Goal: Task Accomplishment & Management: Use online tool/utility

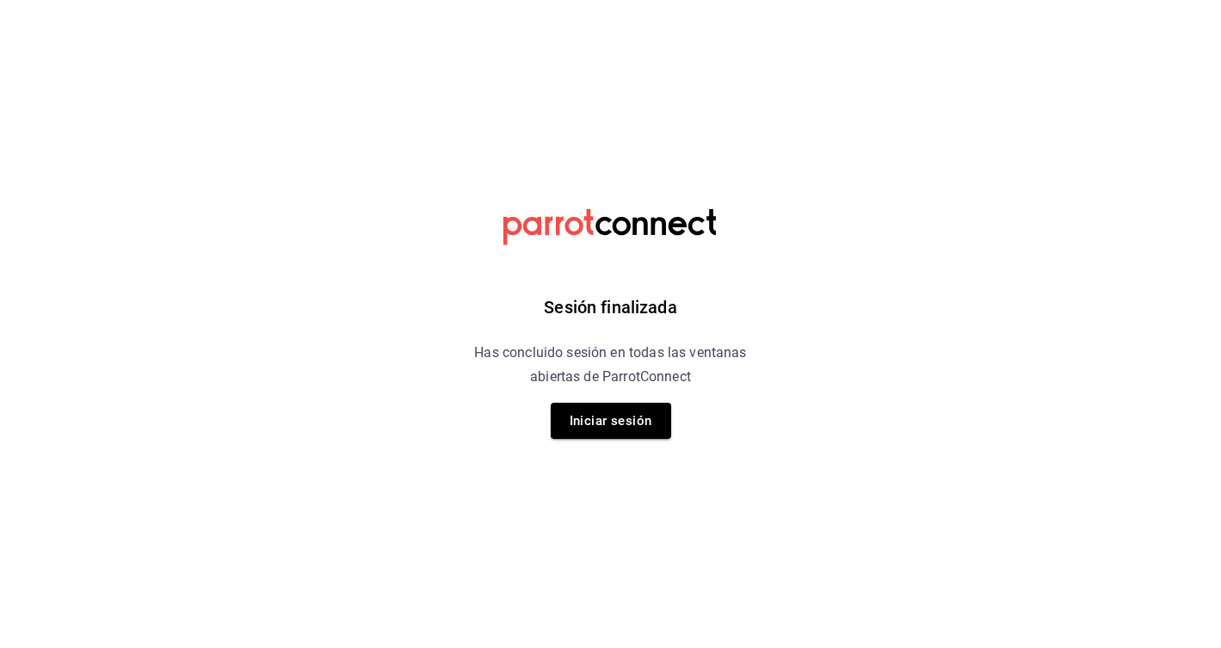
click at [594, 394] on div "Sesión finalizada Has concluido sesión en todas las ventanas abiertas de Parrot…" at bounding box center [610, 324] width 434 height 648
click at [590, 410] on button "Iniciar sesión" at bounding box center [611, 421] width 120 height 36
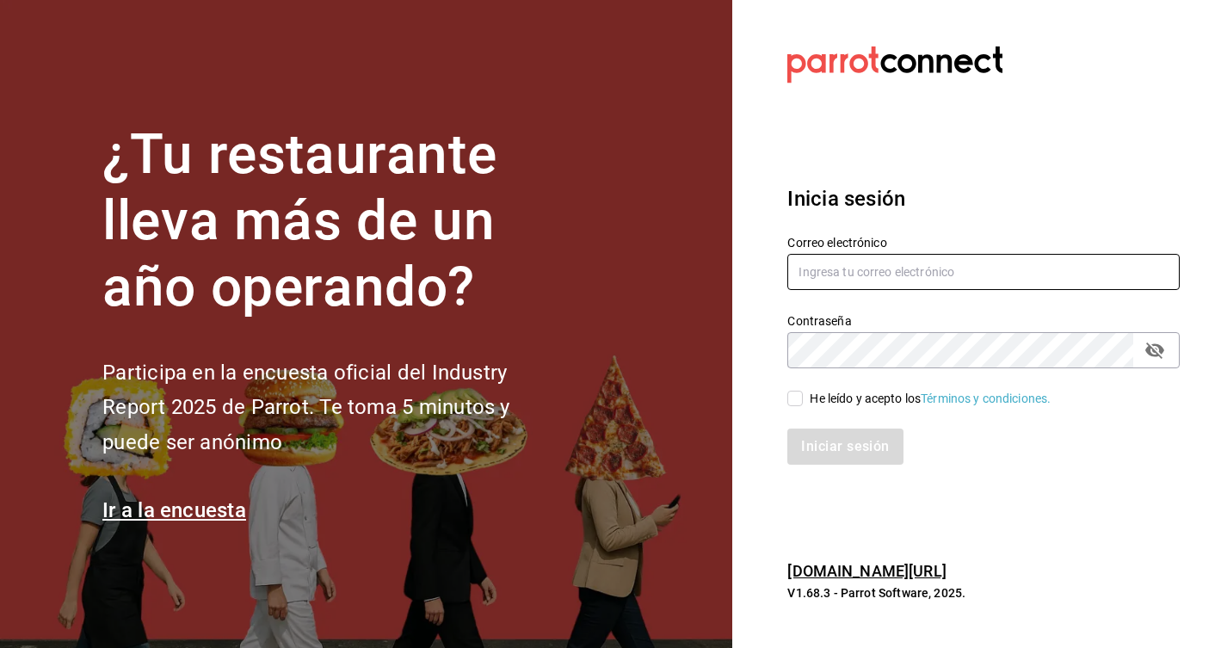
type input "sergio.herrera@grupocosteno.com"
click at [798, 397] on input "He leído y acepto los Términos y condiciones." at bounding box center [794, 398] width 15 height 15
checkbox input "true"
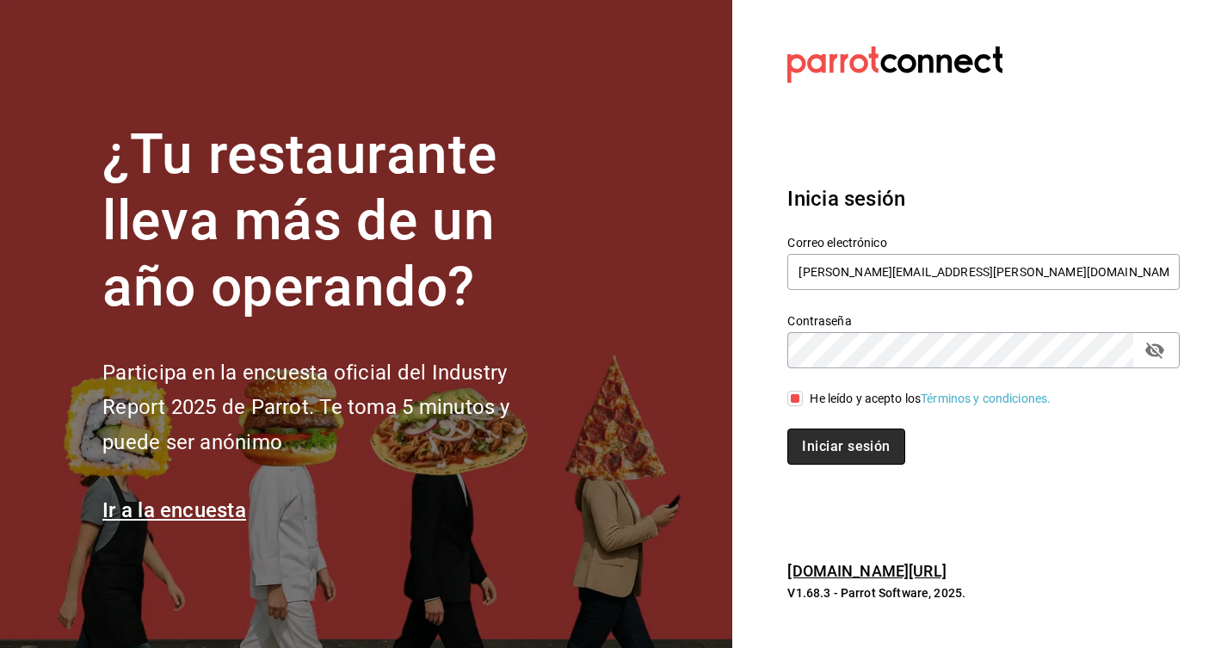
click at [821, 441] on button "Iniciar sesión" at bounding box center [845, 446] width 117 height 36
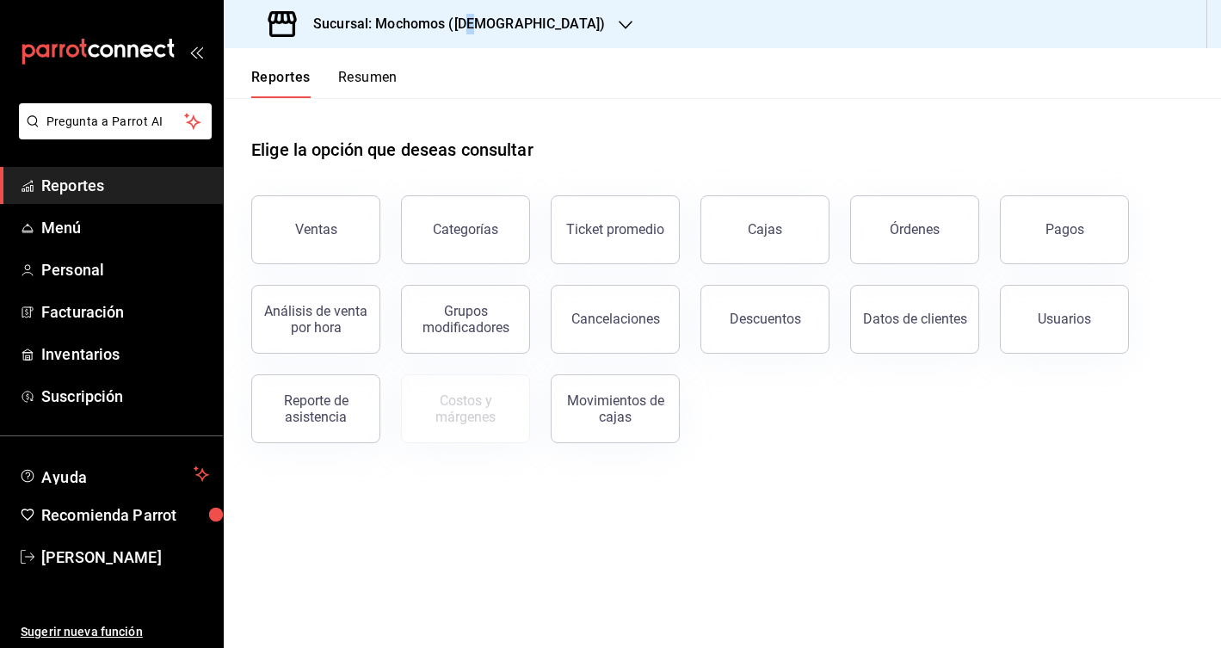
click at [472, 25] on h3 "Sucursal: Mochomos ([DEMOGRAPHIC_DATA])" at bounding box center [451, 24] width 305 height 21
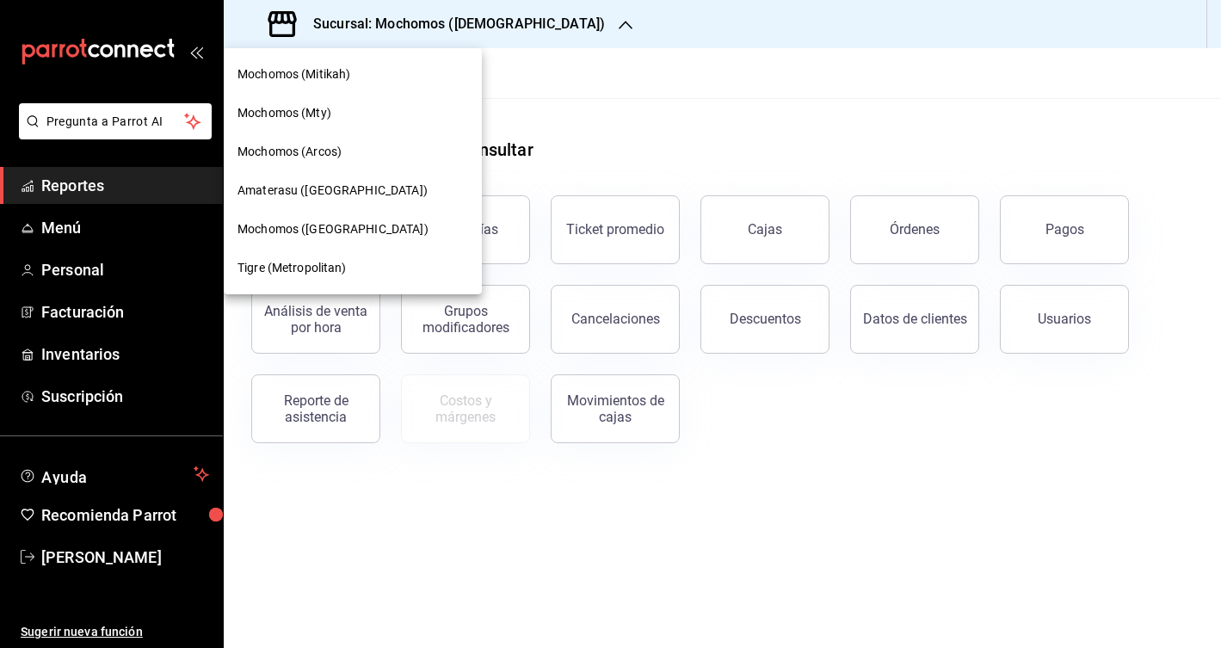
click at [337, 236] on span "Mochomos ([GEOGRAPHIC_DATA])" at bounding box center [332, 229] width 191 height 18
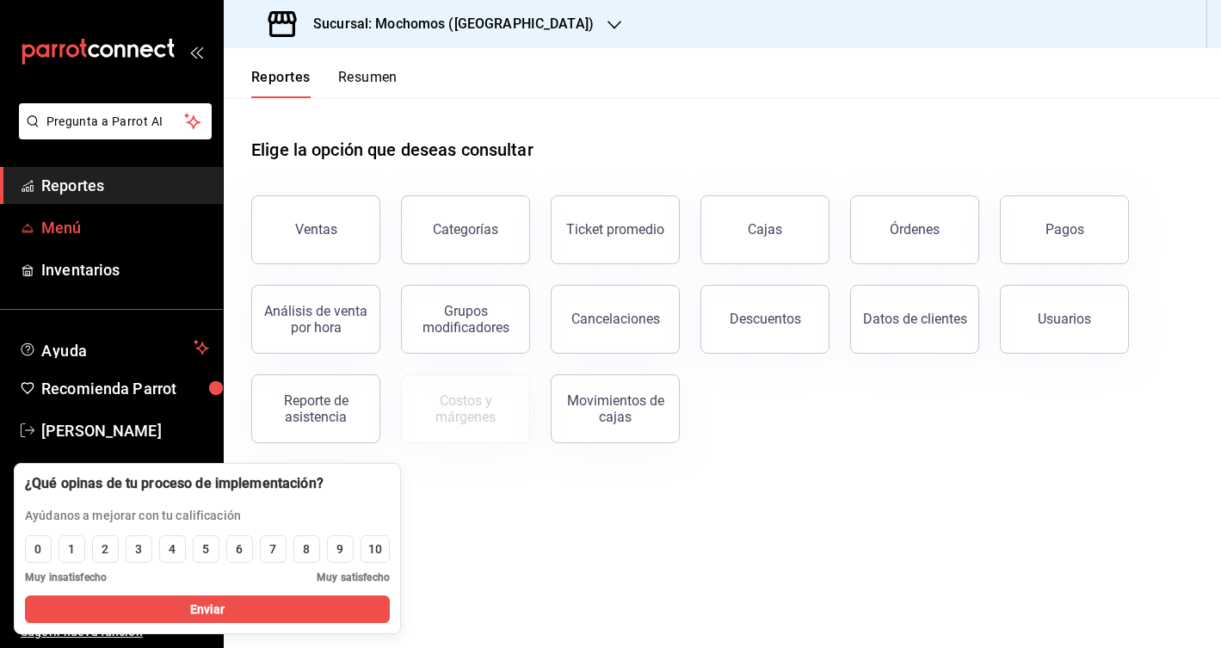
click at [99, 235] on span "Menú" at bounding box center [125, 227] width 168 height 23
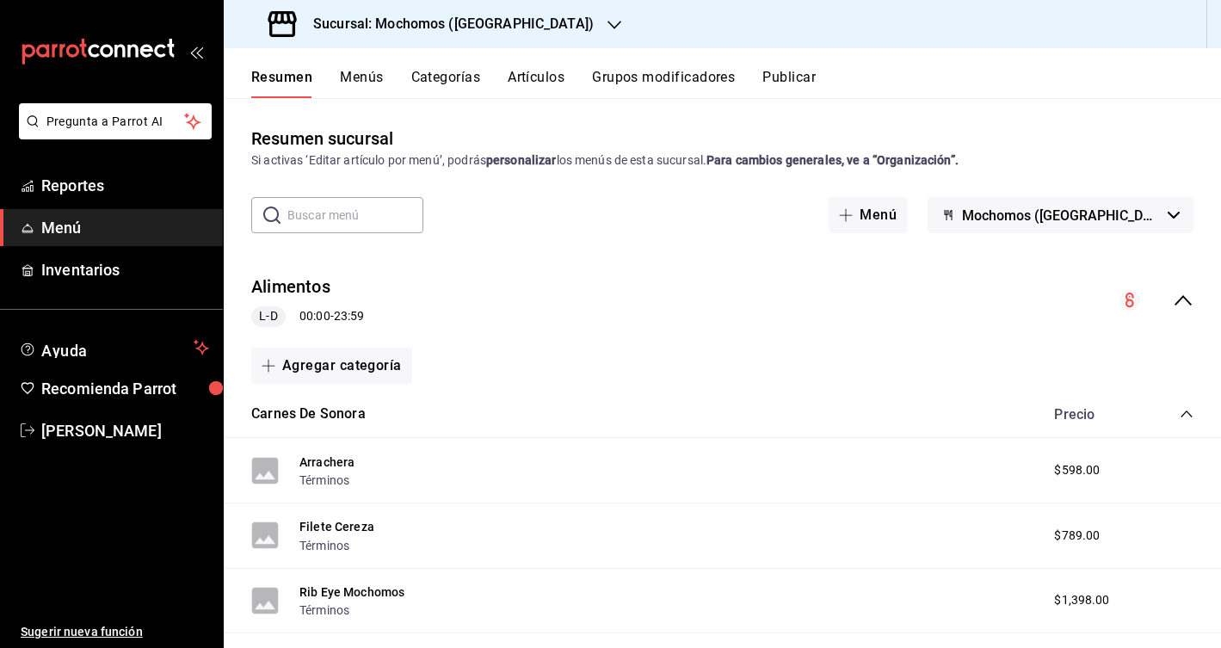
click at [346, 209] on input "text" at bounding box center [355, 215] width 136 height 34
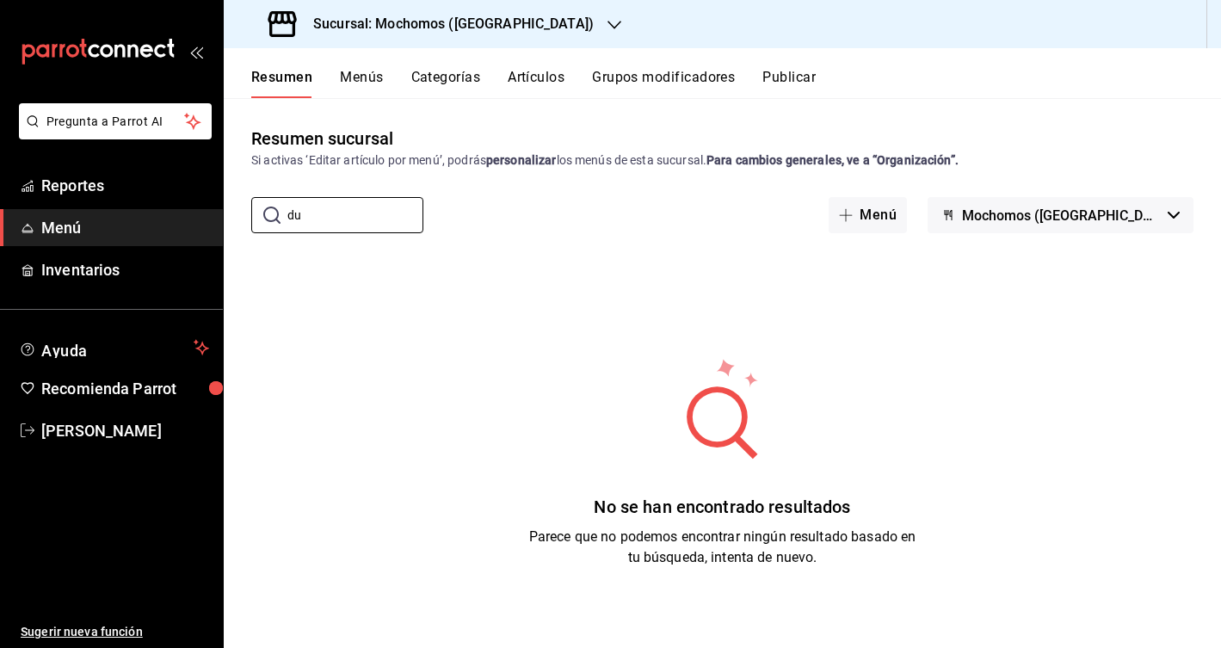
type input "d"
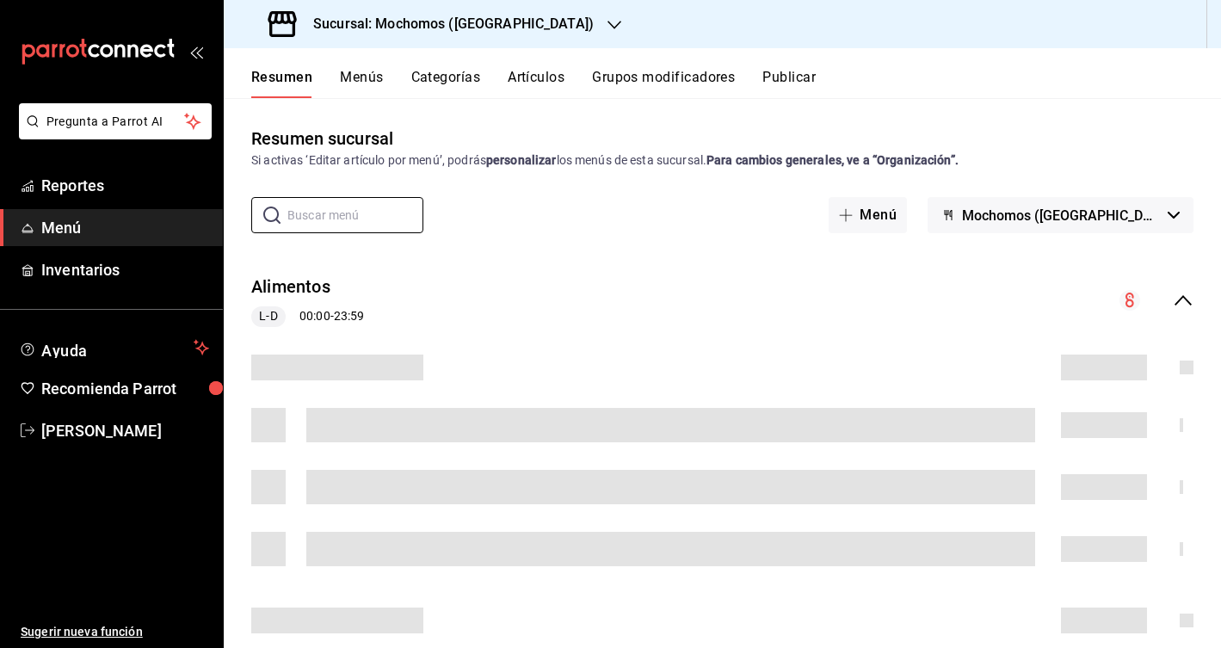
click at [375, 80] on button "Menús" at bounding box center [361, 83] width 43 height 29
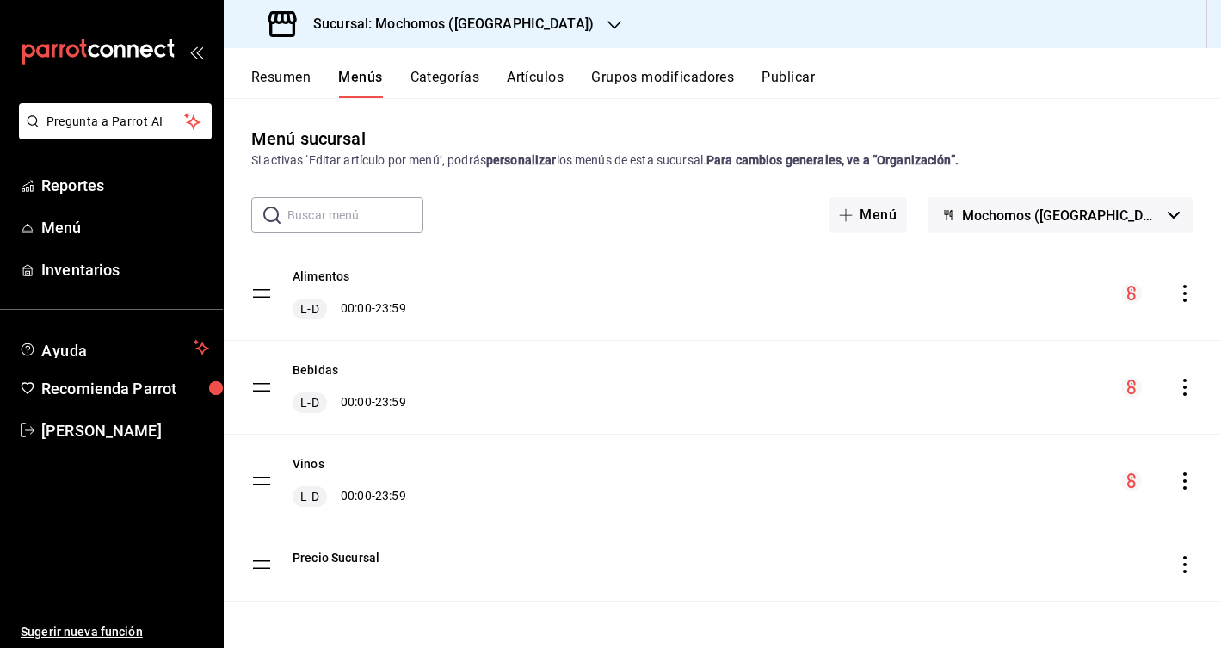
click at [1190, 307] on div "Alimentos L-D 00:00 - 23:59" at bounding box center [722, 293] width 997 height 93
click at [1190, 299] on icon "actions" at bounding box center [1184, 293] width 17 height 17
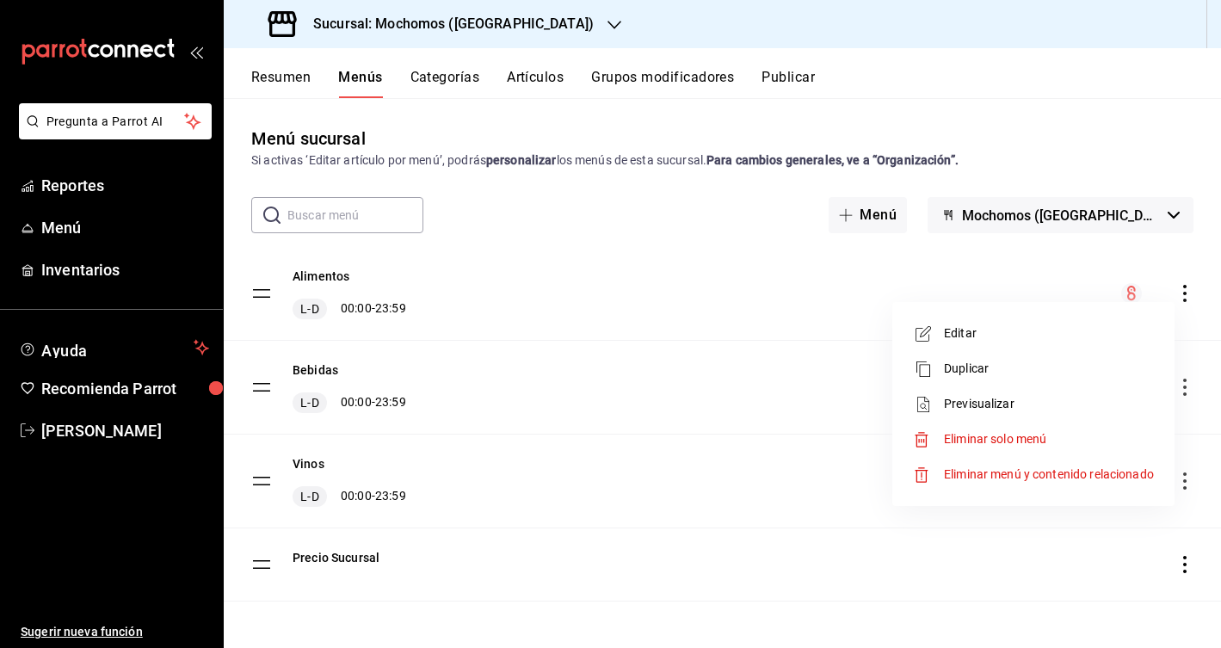
click at [1086, 399] on span "Previsualizar" at bounding box center [1049, 404] width 210 height 18
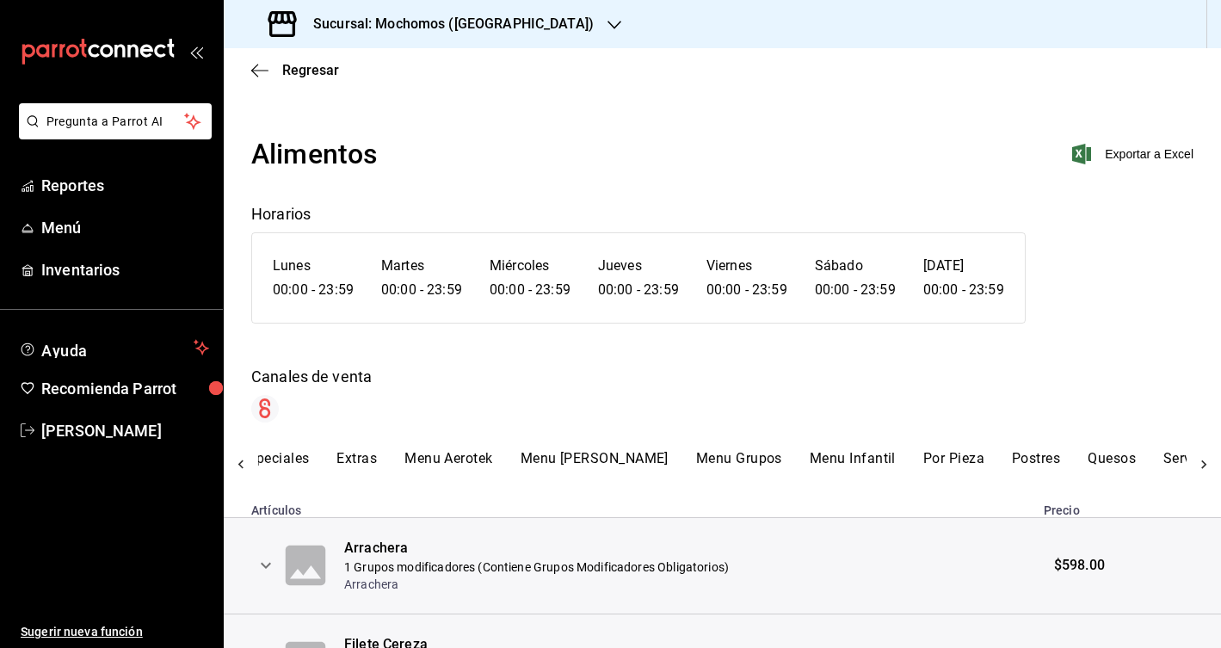
scroll to position [0, 843]
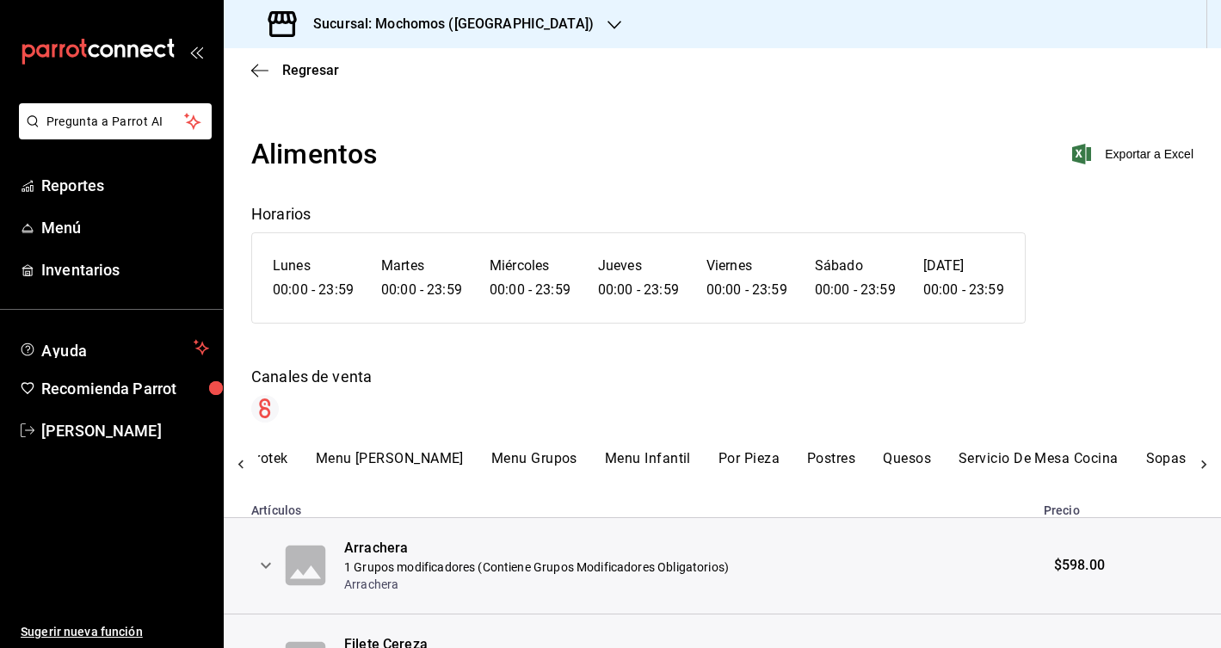
click at [831, 460] on button "Postres" at bounding box center [831, 464] width 48 height 29
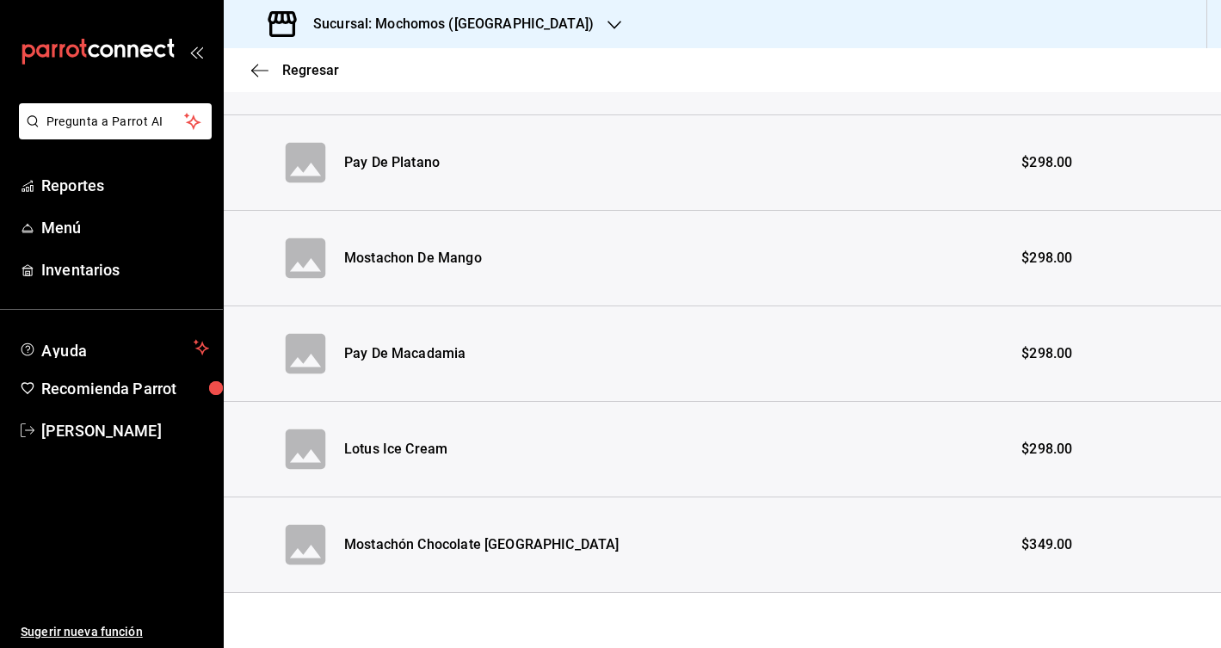
scroll to position [785, 0]
click at [482, 545] on div "Mostachón Chocolate [GEOGRAPHIC_DATA]" at bounding box center [481, 545] width 275 height 20
drag, startPoint x: 476, startPoint y: 545, endPoint x: 571, endPoint y: 503, distance: 104.4
click at [486, 544] on div "Mostachón Chocolate [GEOGRAPHIC_DATA]" at bounding box center [481, 545] width 275 height 20
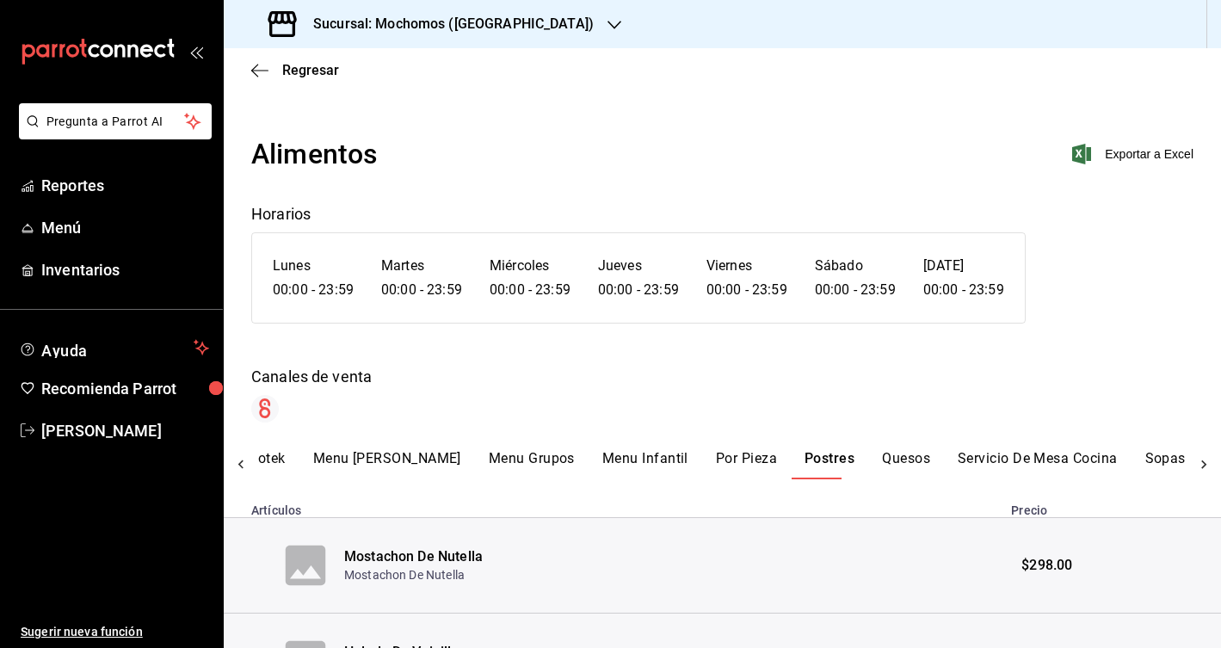
scroll to position [0, 0]
click at [1165, 158] on span "Exportar a Excel" at bounding box center [1134, 154] width 118 height 21
